Goal: Task Accomplishment & Management: Manage account settings

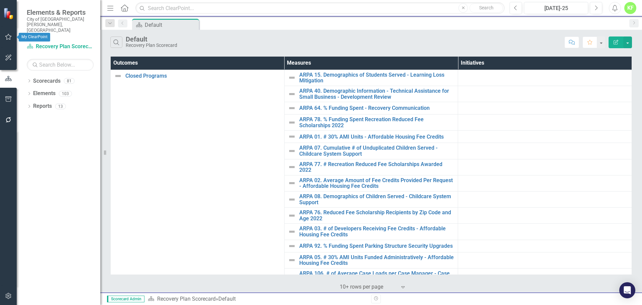
click at [10, 39] on icon "button" at bounding box center [8, 37] width 6 height 6
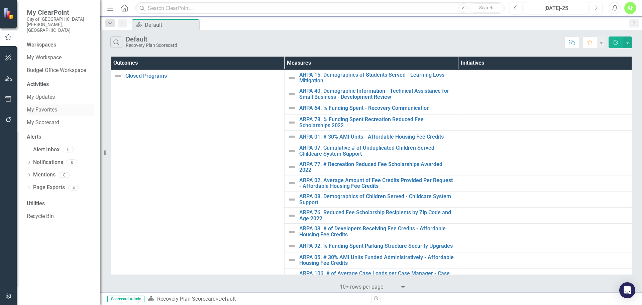
click at [45, 106] on link "My Favorites" at bounding box center [60, 110] width 67 height 8
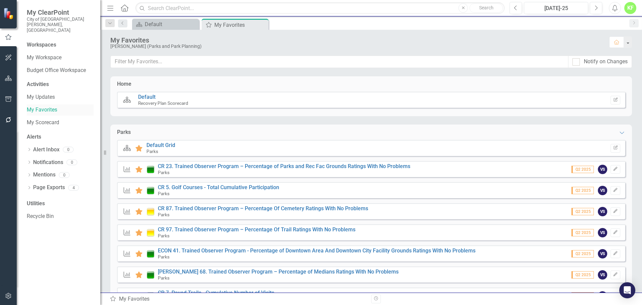
click at [45, 106] on link "My Favorites" at bounding box center [60, 110] width 67 height 8
click at [207, 187] on link "CR 5. Golf Courses - Total Cumulative Participation" at bounding box center [218, 187] width 121 height 6
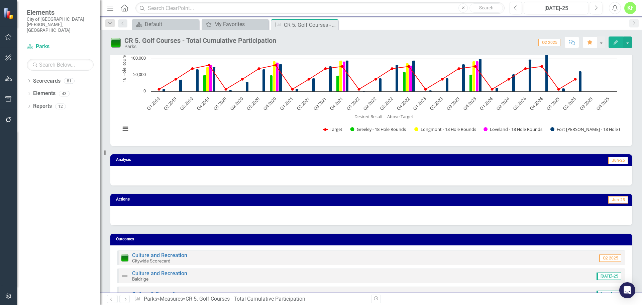
scroll to position [32, 0]
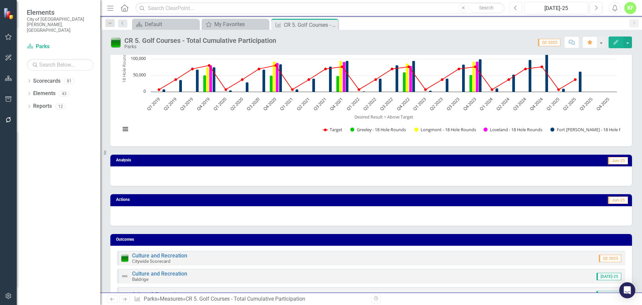
click at [516, 6] on icon "Previous" at bounding box center [516, 8] width 4 height 6
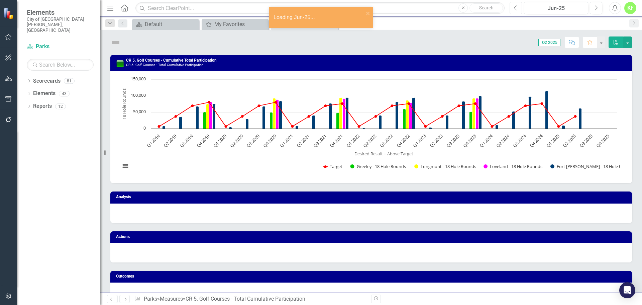
click at [516, 6] on icon "Previous" at bounding box center [516, 8] width 4 height 6
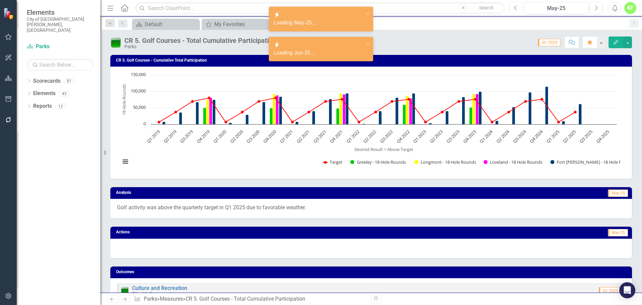
click at [516, 6] on icon "Previous" at bounding box center [516, 8] width 4 height 6
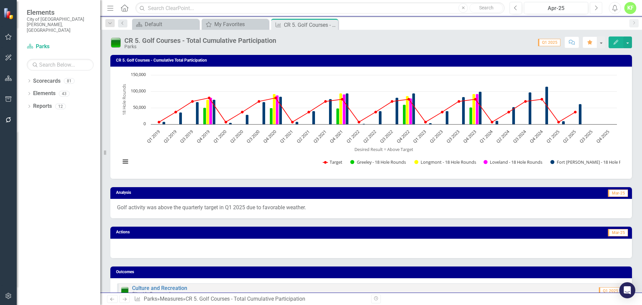
click at [594, 7] on button "Next" at bounding box center [596, 8] width 12 height 12
drag, startPoint x: 310, startPoint y: 207, endPoint x: 187, endPoint y: 214, distance: 123.0
click at [187, 214] on div "Golf activity was above the quarterly target in Q1 2025 due to favorable weathe…" at bounding box center [371, 208] width 522 height 19
click at [629, 43] on button "button" at bounding box center [628, 42] width 9 height 12
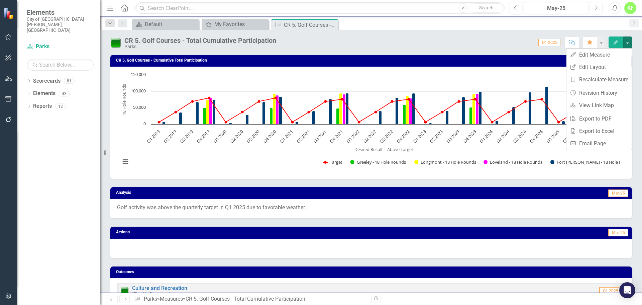
click at [510, 40] on div "Score: 0.00 Q1 2025 Completed Comment Favorite Edit" at bounding box center [456, 41] width 353 height 11
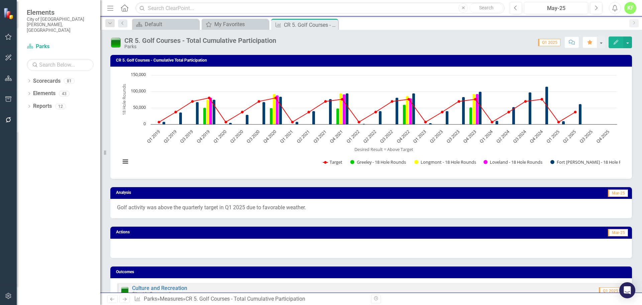
click at [268, 214] on div "Golf activity was above the quarterly target in Q1 2025 due to favorable weathe…" at bounding box center [371, 208] width 522 height 19
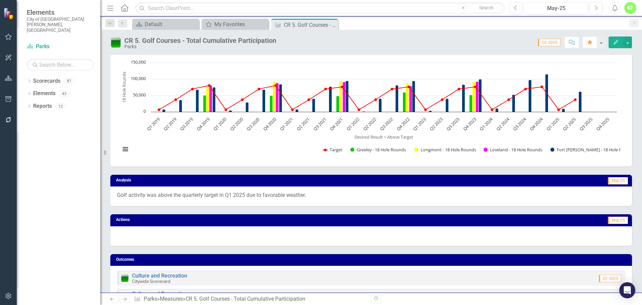
scroll to position [11, 0]
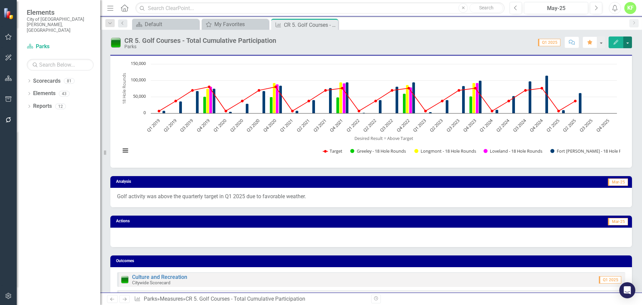
click at [629, 45] on button "button" at bounding box center [628, 42] width 9 height 12
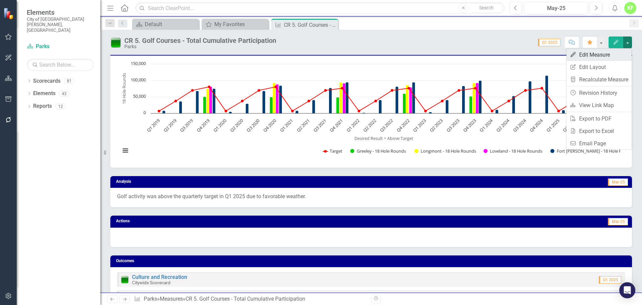
click at [609, 53] on link "Edit Edit Measure" at bounding box center [599, 55] width 65 height 12
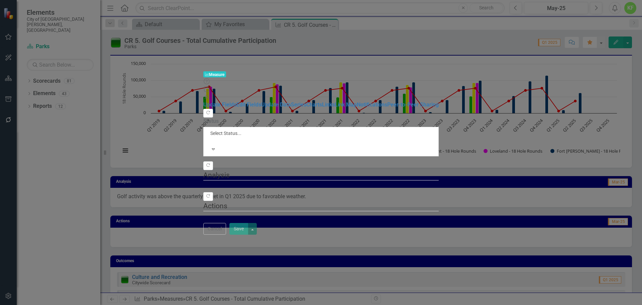
click at [439, 170] on fieldset "Analysis" at bounding box center [321, 178] width 236 height 17
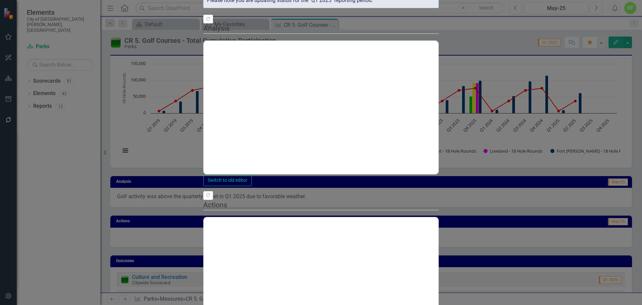
scroll to position [0, 0]
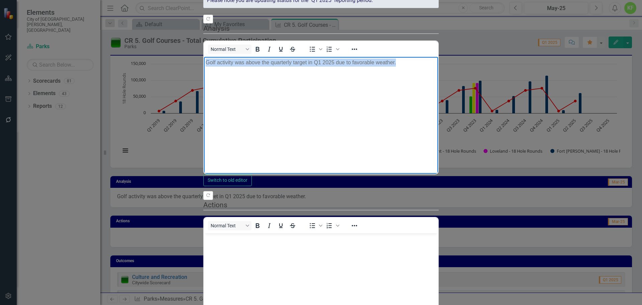
drag, startPoint x: 401, startPoint y: 64, endPoint x: 183, endPoint y: 92, distance: 219.6
click at [204, 92] on html "Golf activity was above the quarterly target in Q1 2025 due to favorable weathe…" at bounding box center [321, 107] width 234 height 100
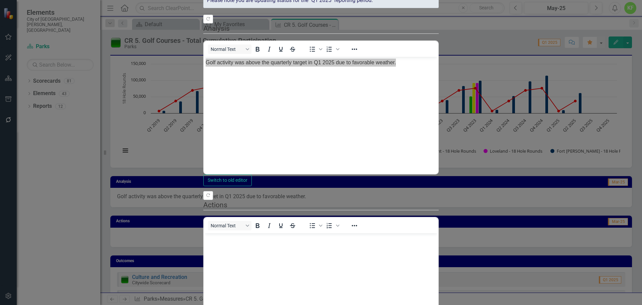
copy p "Golf activity was above the quarterly target in Q1 2025 due to favorable weathe…"
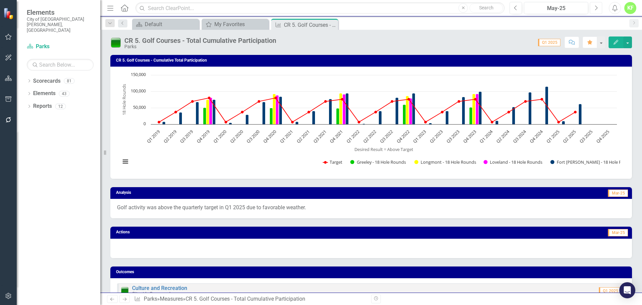
click at [600, 9] on button "Next" at bounding box center [596, 8] width 12 height 12
click at [514, 8] on button "Previous" at bounding box center [516, 8] width 12 height 12
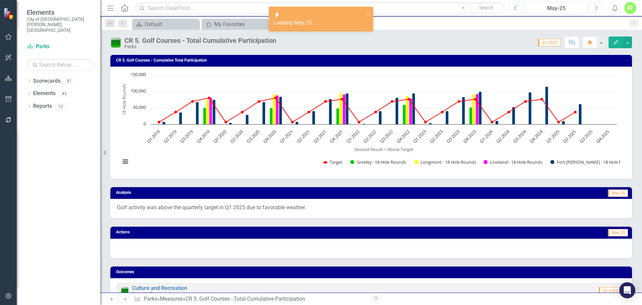
click at [596, 5] on icon "Next" at bounding box center [597, 8] width 4 height 6
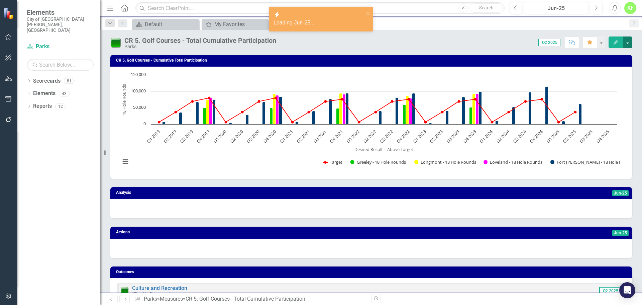
click at [628, 42] on button "button" at bounding box center [628, 42] width 9 height 12
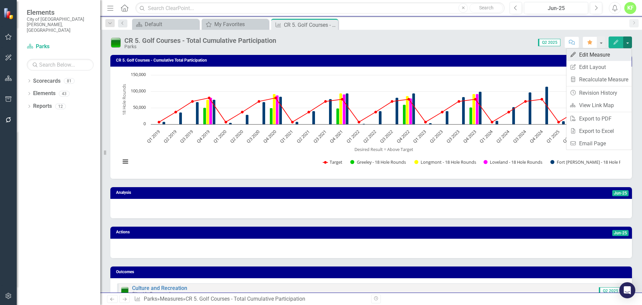
click at [600, 56] on link "Edit Edit Measure" at bounding box center [599, 55] width 65 height 12
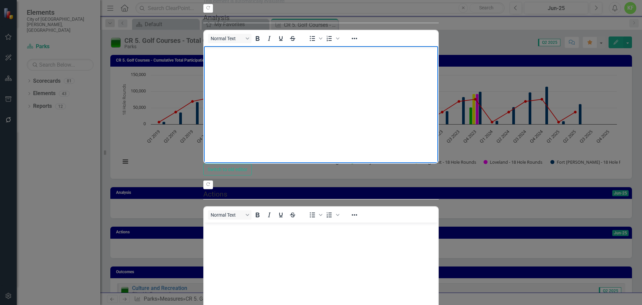
click at [273, 82] on body "Rich Text Area. Press ALT-0 for help." at bounding box center [321, 96] width 234 height 100
click at [322, 52] on p "Golf activity was above the quarterly target in Q1 2025 due to favorable weathe…" at bounding box center [321, 52] width 231 height 8
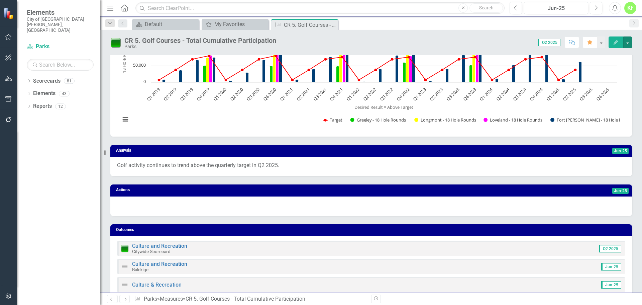
scroll to position [42, 0]
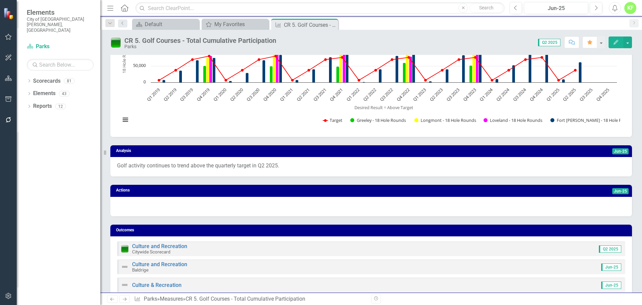
click at [225, 176] on div "Golf activity continues to trend above the quarterly target in Q2 2025." at bounding box center [371, 166] width 522 height 19
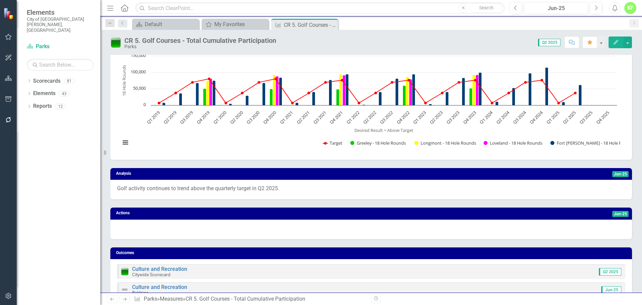
scroll to position [19, 0]
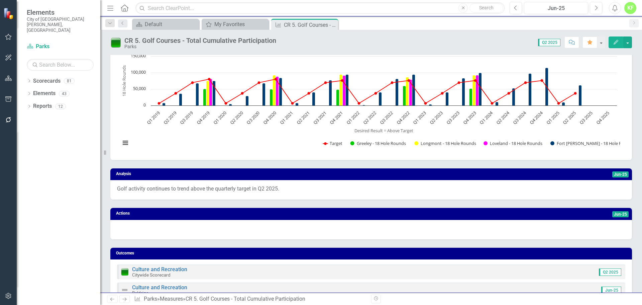
click at [293, 187] on p "Golf activity continues to trend above the quarterly target in Q2 2025." at bounding box center [371, 189] width 509 height 8
click at [626, 43] on button "button" at bounding box center [628, 42] width 9 height 12
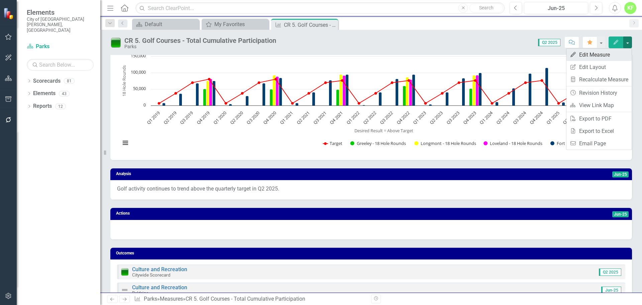
click at [608, 57] on link "Edit Edit Measure" at bounding box center [599, 55] width 65 height 12
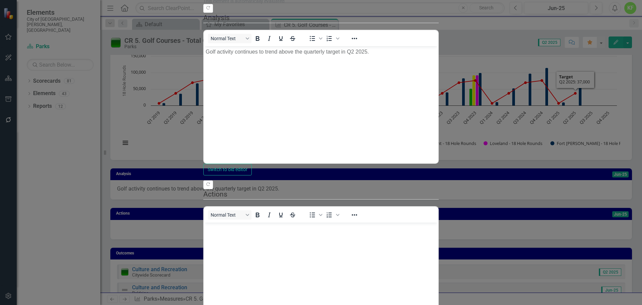
scroll to position [0, 0]
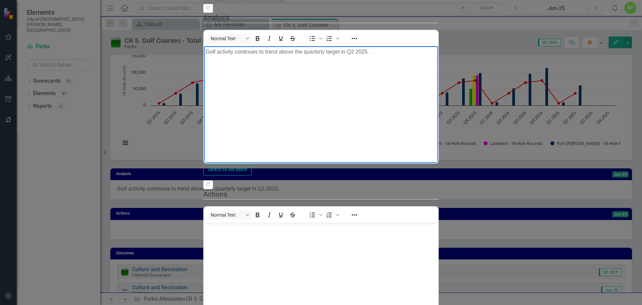
click at [401, 55] on p "Golf activity continues to trend above the quarterly target in Q2 2025." at bounding box center [321, 52] width 231 height 8
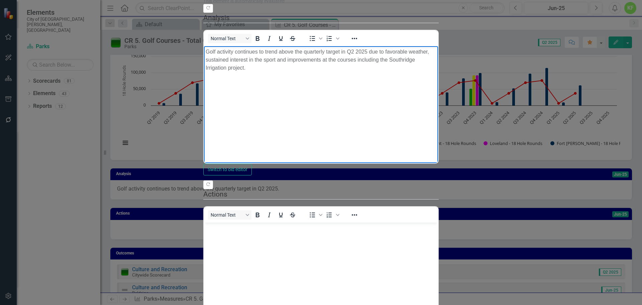
scroll to position [91, 0]
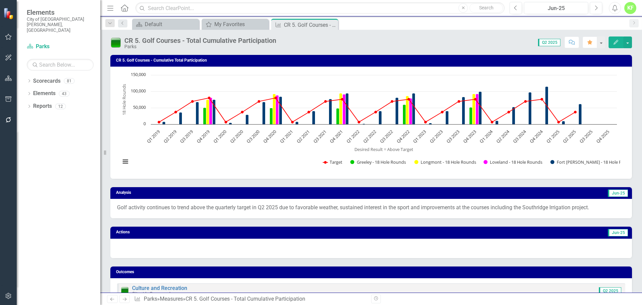
scroll to position [19, 0]
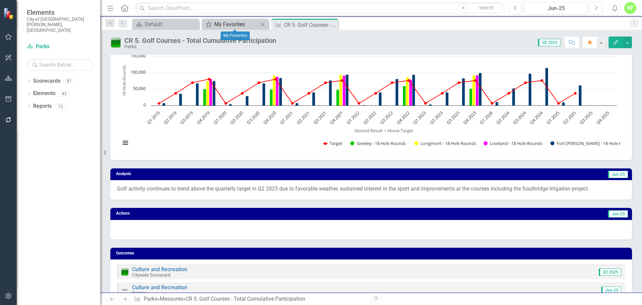
click at [230, 23] on div "My Favorites" at bounding box center [236, 24] width 44 height 8
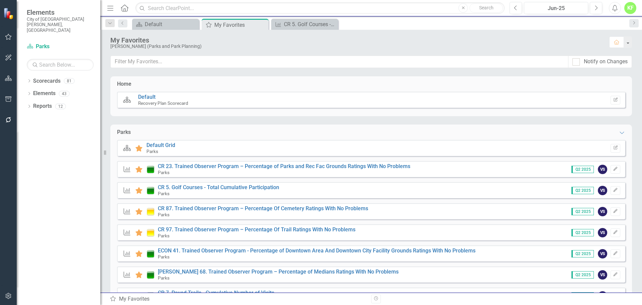
scroll to position [28, 0]
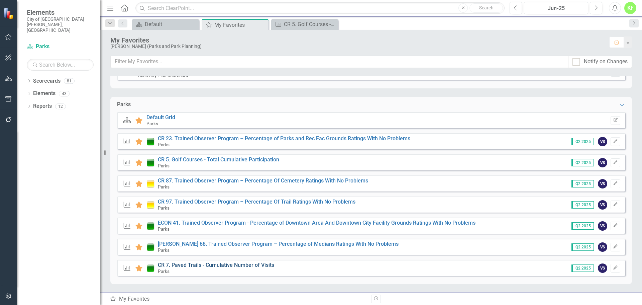
click at [197, 268] on link "CR 7. Paved Trails - Cumulative Number of Visits" at bounding box center [216, 265] width 116 height 6
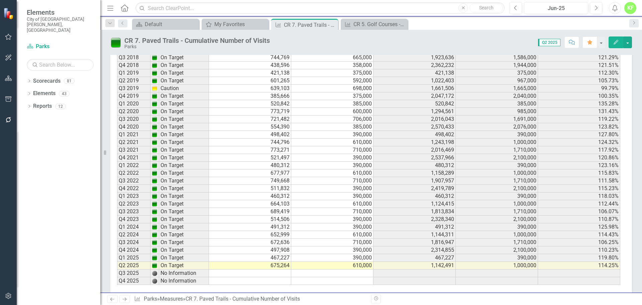
scroll to position [662, 0]
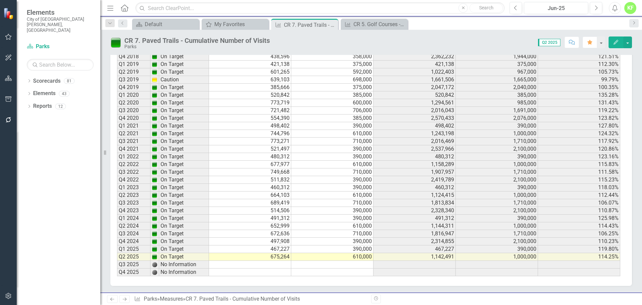
click at [266, 236] on td "672,636" at bounding box center [250, 234] width 82 height 8
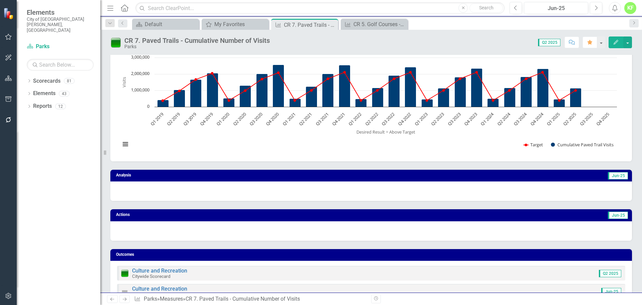
scroll to position [0, 0]
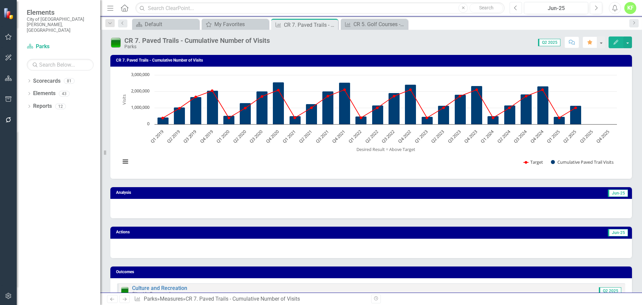
click at [515, 10] on icon "Previous" at bounding box center [516, 8] width 4 height 6
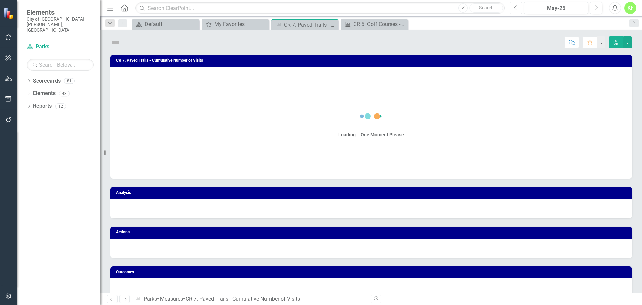
click at [515, 10] on icon "Previous" at bounding box center [516, 8] width 4 height 6
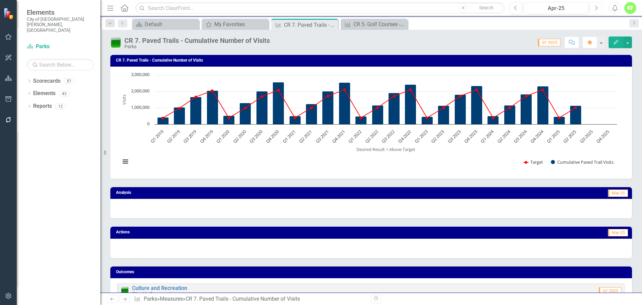
click at [593, 9] on button "Next" at bounding box center [596, 8] width 12 height 12
click at [515, 11] on button "Previous" at bounding box center [516, 8] width 12 height 12
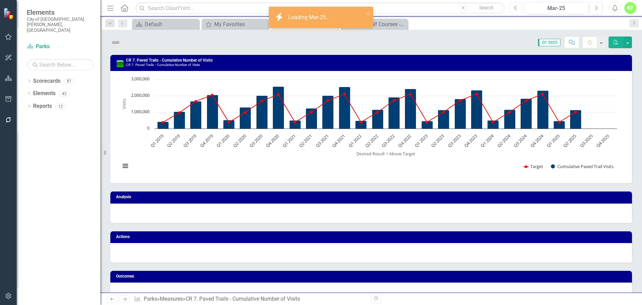
click at [515, 11] on button "Previous" at bounding box center [516, 8] width 12 height 12
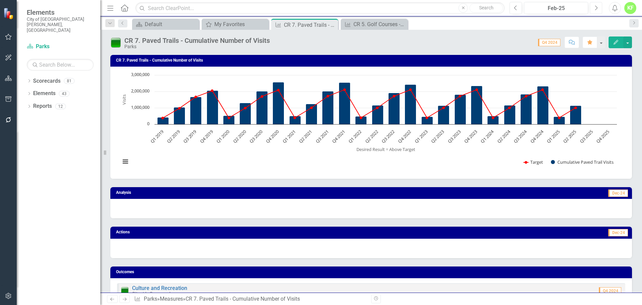
click at [592, 8] on button "Next" at bounding box center [596, 8] width 12 height 12
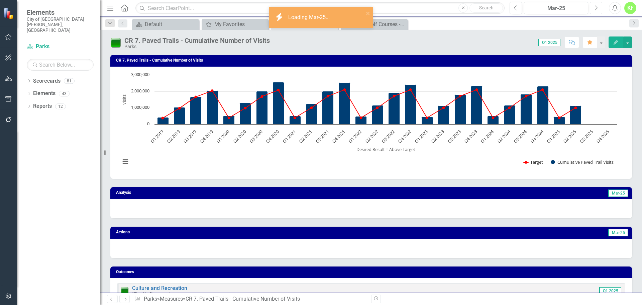
click at [592, 8] on button "Next" at bounding box center [596, 8] width 12 height 12
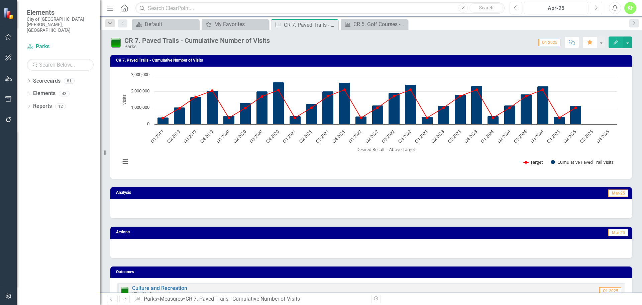
click at [592, 8] on button "Next" at bounding box center [596, 8] width 12 height 12
click at [521, 9] on button "Previous" at bounding box center [516, 8] width 12 height 12
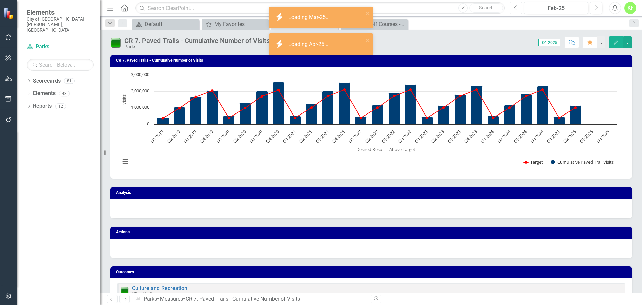
click at [521, 9] on button "Previous" at bounding box center [516, 8] width 12 height 12
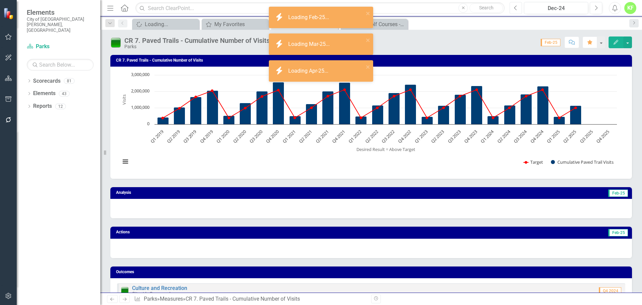
click at [521, 9] on button "Previous" at bounding box center [516, 8] width 12 height 12
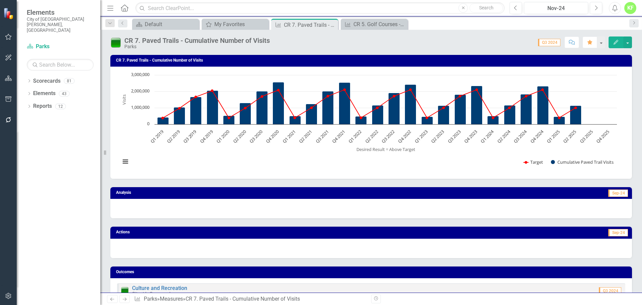
click at [555, 41] on span "Q3 2024" at bounding box center [549, 42] width 22 height 7
click at [596, 8] on icon "Next" at bounding box center [597, 8] width 4 height 6
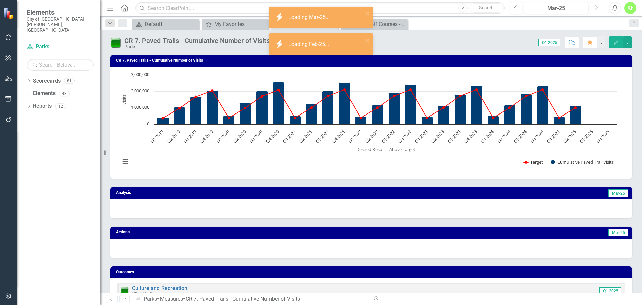
click at [596, 8] on icon "Next" at bounding box center [597, 8] width 4 height 6
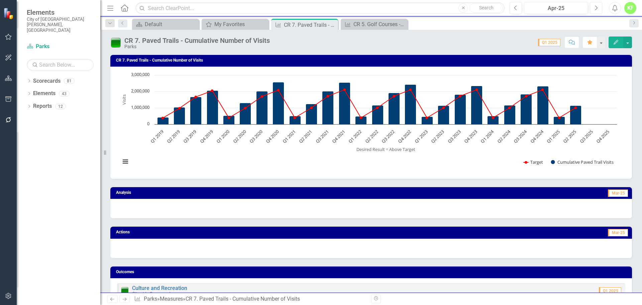
click at [596, 8] on icon "Next" at bounding box center [597, 8] width 4 height 6
click at [383, 202] on div at bounding box center [371, 208] width 522 height 19
click at [628, 41] on button "button" at bounding box center [628, 42] width 9 height 12
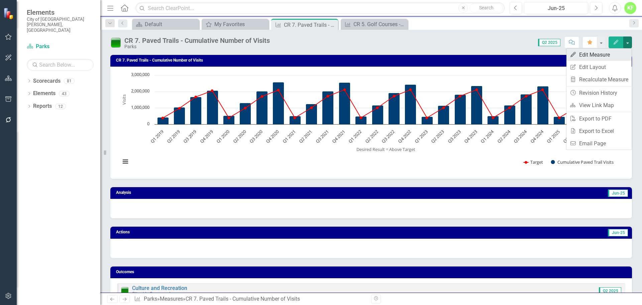
click at [601, 59] on link "Edit Edit Measure" at bounding box center [599, 55] width 65 height 12
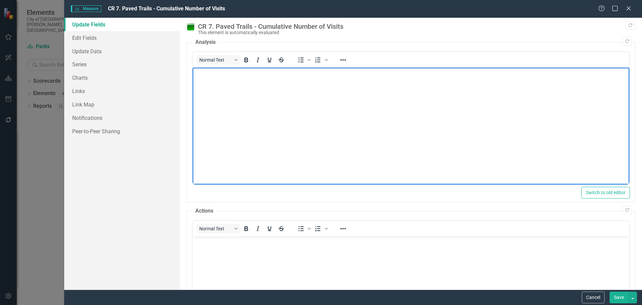
click at [351, 73] on p "Rich Text Area. Press ALT-0 for help." at bounding box center [411, 73] width 434 height 8
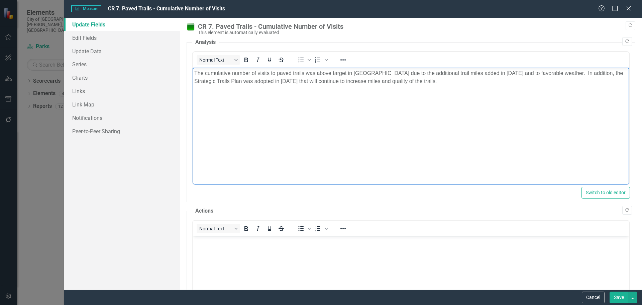
click at [453, 97] on body "The cumulative number of visits to paved trails was above target in Q2 due to t…" at bounding box center [410, 118] width 437 height 100
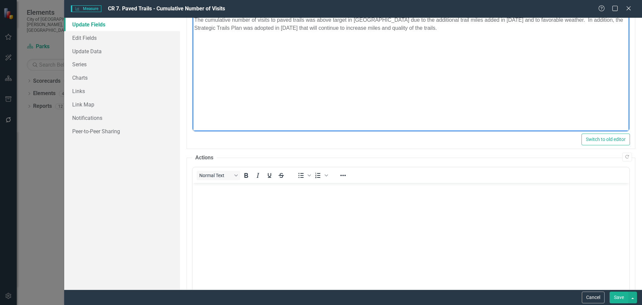
scroll to position [54, 0]
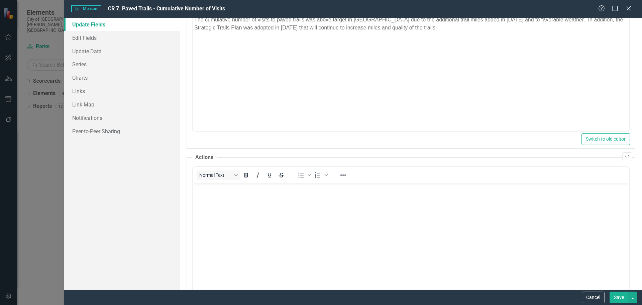
click at [618, 296] on button "Save" at bounding box center [619, 297] width 19 height 12
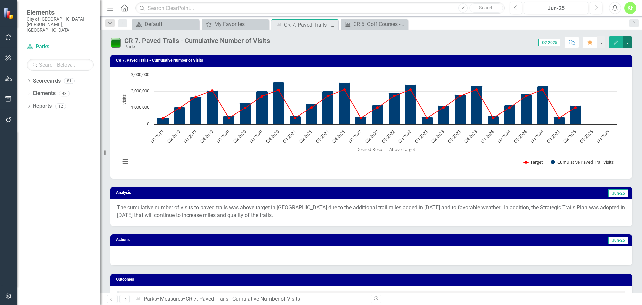
click at [624, 45] on button "button" at bounding box center [628, 42] width 9 height 12
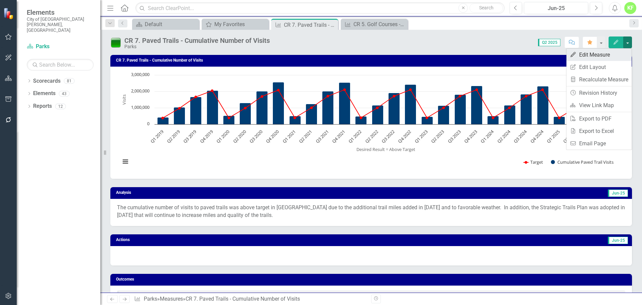
click at [591, 51] on link "Edit Edit Measure" at bounding box center [599, 55] width 65 height 12
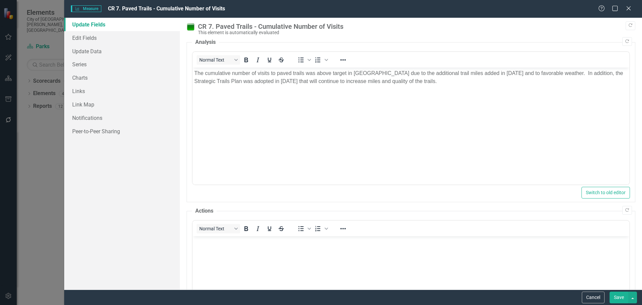
scroll to position [0, 0]
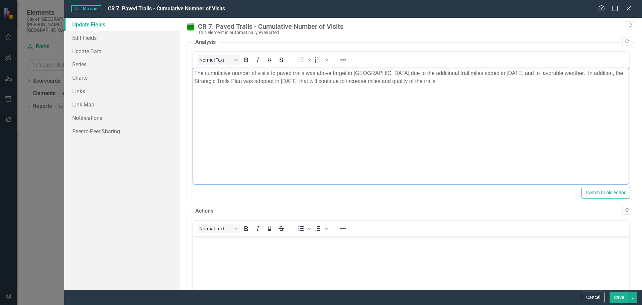
click at [468, 74] on p "The cumulative number of visits to paved trails was above target in Q2 due to t…" at bounding box center [411, 77] width 434 height 16
click at [546, 73] on p "The cumulative number of visits to paved trails was above target in Q2 due to t…" at bounding box center [411, 77] width 434 height 16
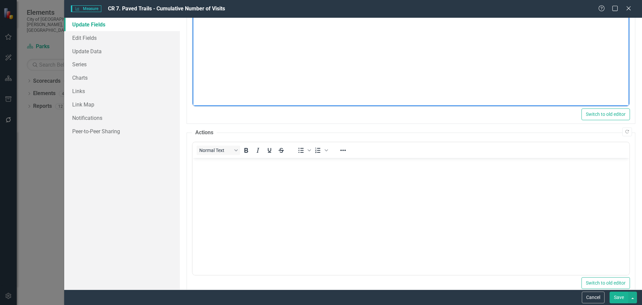
scroll to position [91, 0]
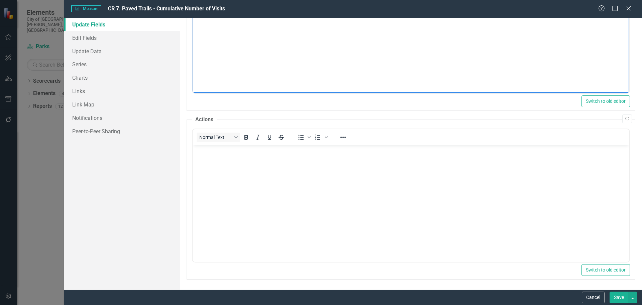
click at [615, 296] on button "Save" at bounding box center [619, 297] width 19 height 12
